Goal: Task Accomplishment & Management: Manage account settings

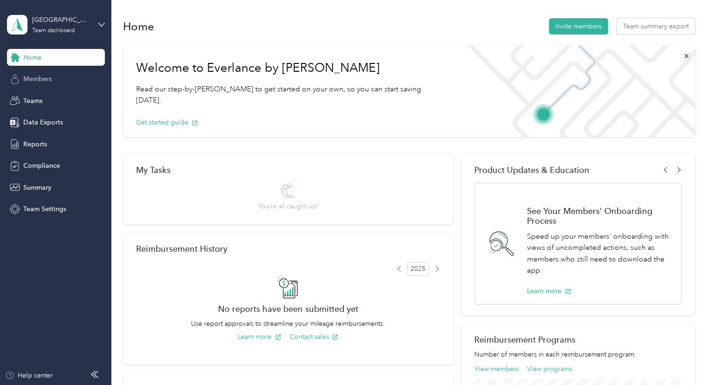
click at [39, 79] on span "Members" at bounding box center [37, 79] width 28 height 10
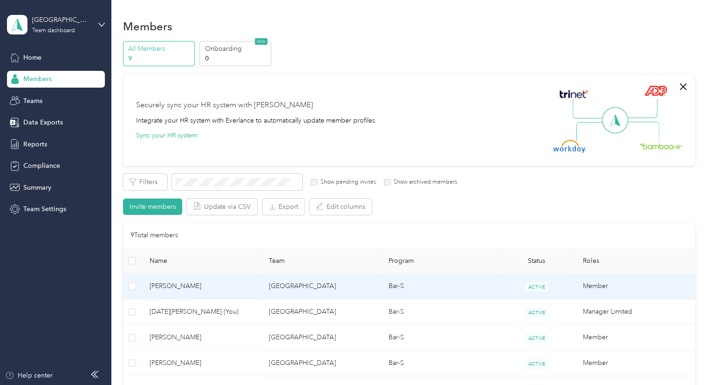
click at [172, 288] on span "[PERSON_NAME]" at bounding box center [202, 286] width 105 height 10
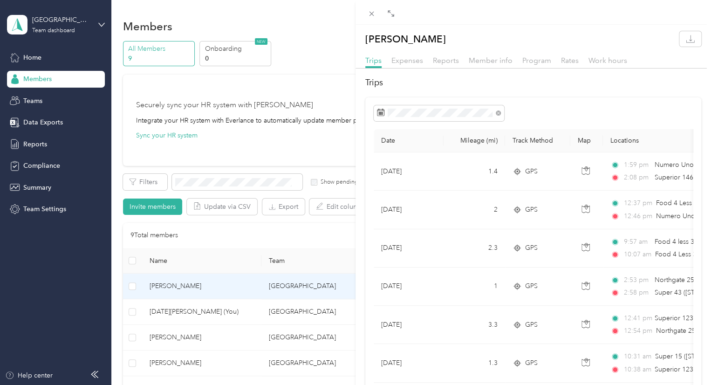
click at [37, 78] on div "[PERSON_NAME] Trips Expenses Reports Member info Program Rates Work hours Trips…" at bounding box center [355, 192] width 711 height 385
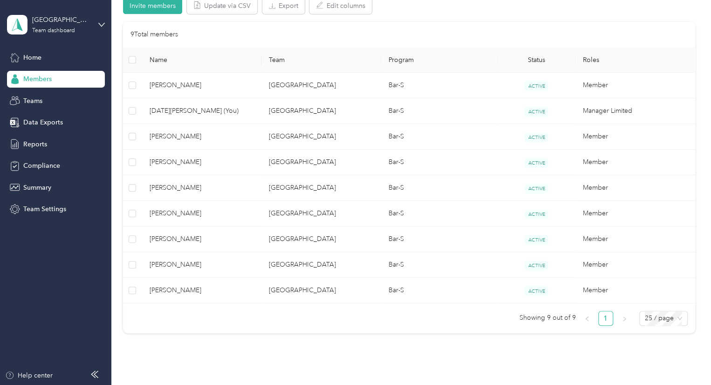
scroll to position [225, 0]
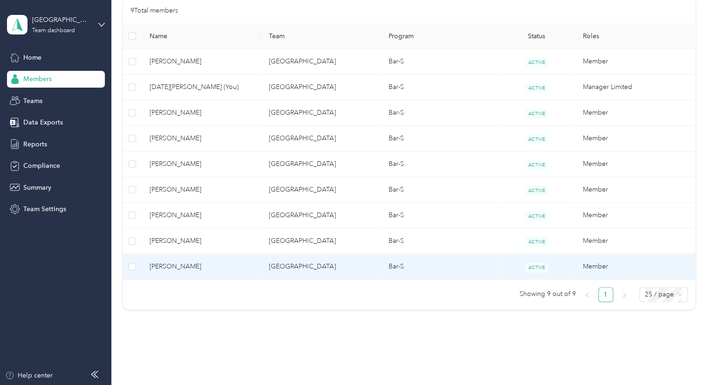
click at [301, 268] on td "[GEOGRAPHIC_DATA]" at bounding box center [321, 267] width 120 height 26
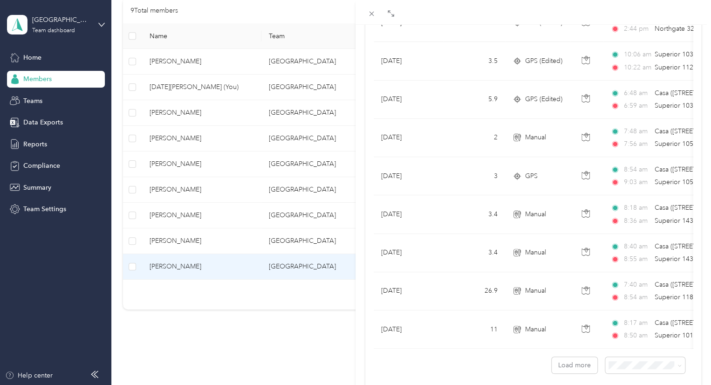
scroll to position [803, 0]
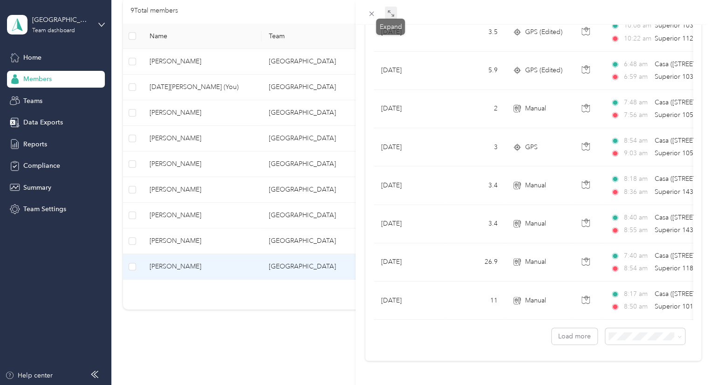
click at [388, 9] on span at bounding box center [391, 13] width 12 height 13
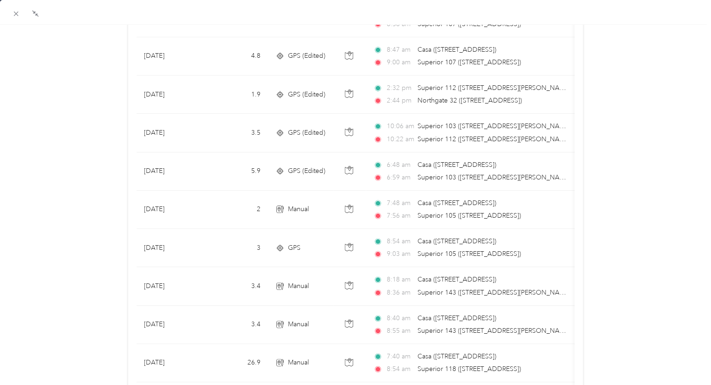
scroll to position [686, 0]
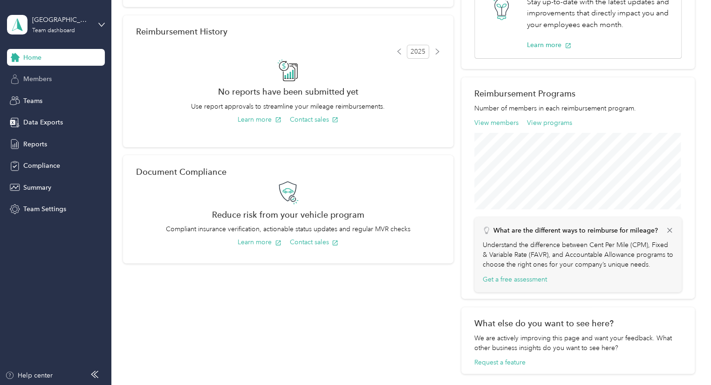
click at [44, 85] on div "Members" at bounding box center [56, 79] width 98 height 17
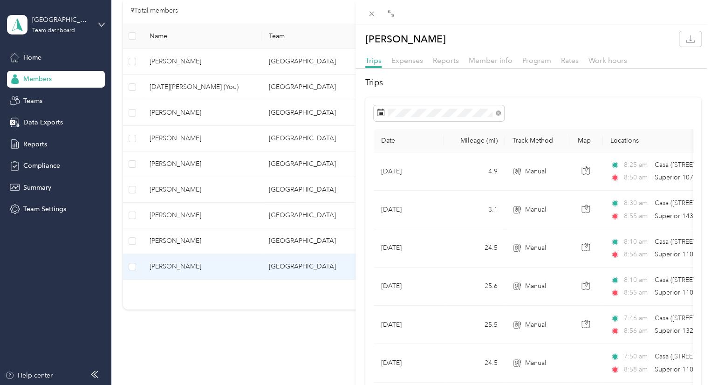
click at [254, 64] on div "[PERSON_NAME] Trips Expenses Reports Member info Program Rates Work hours Trips…" at bounding box center [355, 192] width 711 height 385
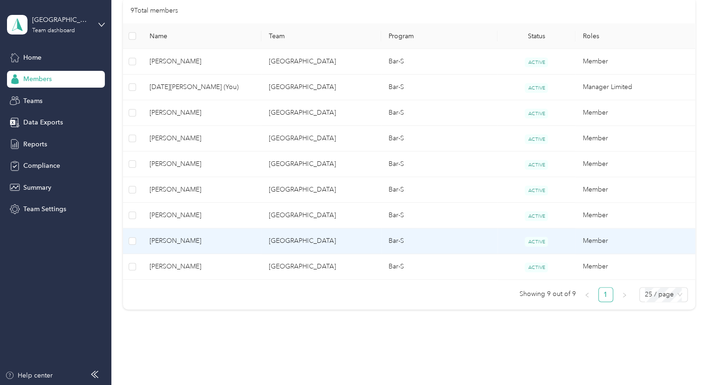
click at [287, 240] on td "[GEOGRAPHIC_DATA]" at bounding box center [321, 241] width 120 height 26
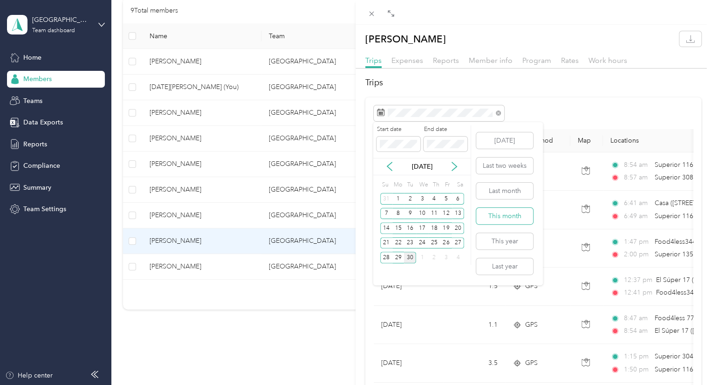
click at [500, 213] on button "This month" at bounding box center [504, 216] width 57 height 16
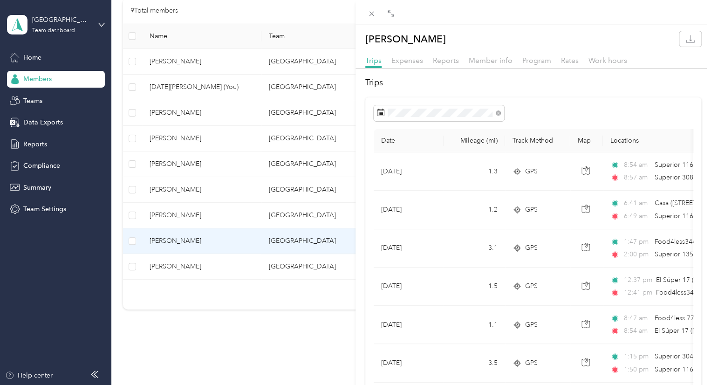
click at [216, 213] on div "[PERSON_NAME] Trips Expenses Reports Member info Program Rates Work hours Trips…" at bounding box center [355, 192] width 711 height 385
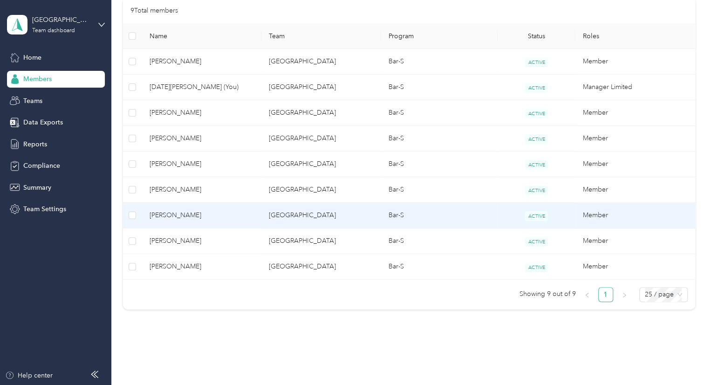
click at [216, 213] on span "[PERSON_NAME]" at bounding box center [202, 215] width 105 height 10
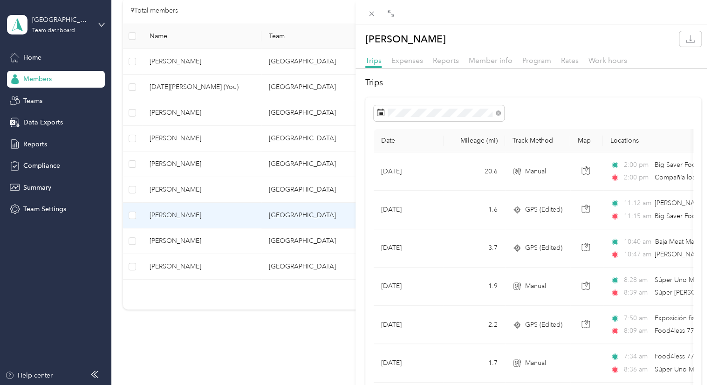
click at [249, 185] on div "[PERSON_NAME] Trips Expenses Reports Member info Program Rates Work hours Trips…" at bounding box center [355, 192] width 711 height 385
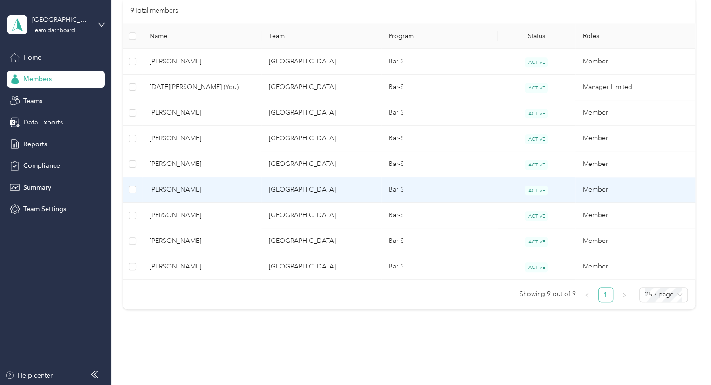
click at [249, 185] on span "[PERSON_NAME]" at bounding box center [202, 190] width 105 height 10
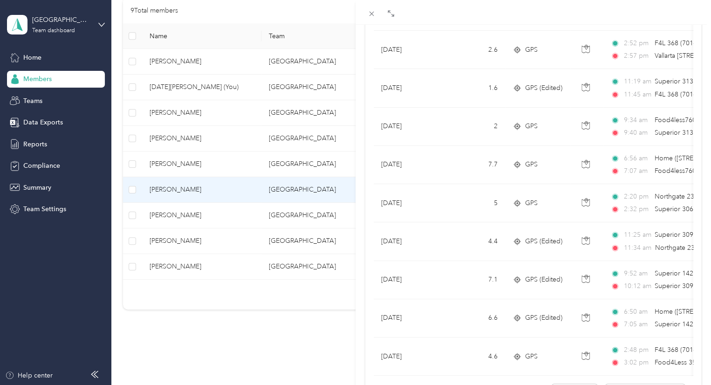
scroll to position [744, 0]
